Goal: Check status: Check status

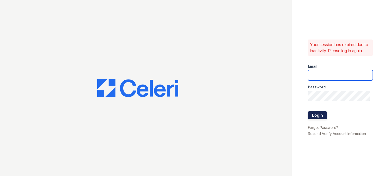
type input "[DOMAIN_NAME][EMAIL_ADDRESS][DOMAIN_NAME]"
click at [316, 116] on button "Login" at bounding box center [317, 115] width 19 height 8
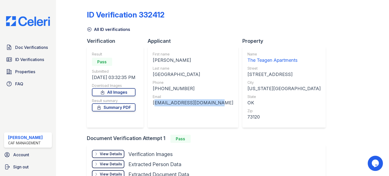
drag, startPoint x: 209, startPoint y: 102, endPoint x: 154, endPoint y: 107, distance: 54.9
click at [154, 107] on div "First name AURORA ESTELLA Last name VALENCIA Phone +14054351093 Email bothellja…" at bounding box center [193, 87] width 91 height 81
copy div "bothelljanelle@gmail.com"
